Goal: Download file/media

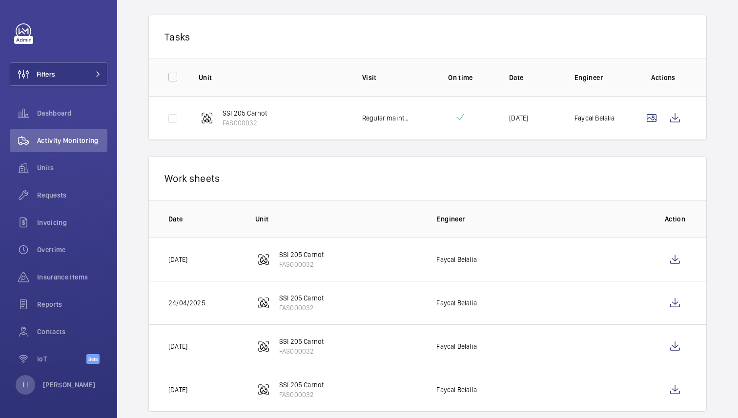
scroll to position [172, 0]
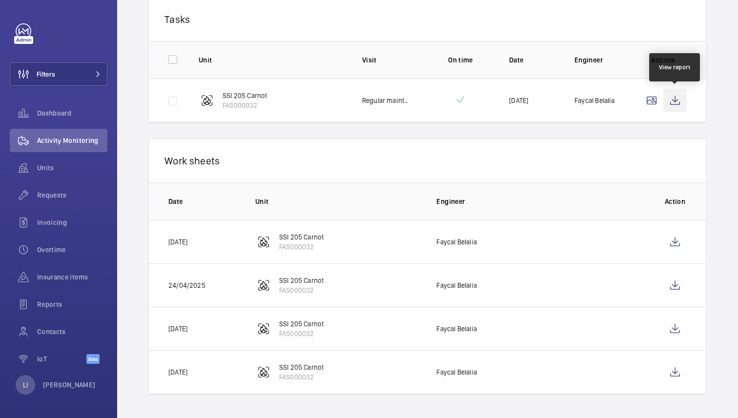
click at [680, 101] on wm-front-icon-button at bounding box center [674, 100] width 23 height 23
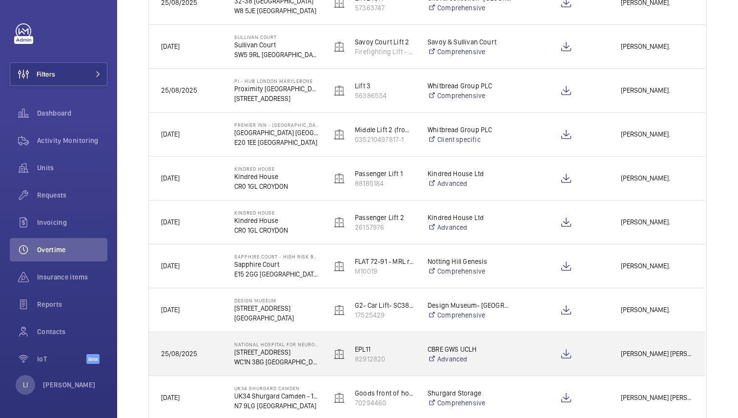
scroll to position [1126, 0]
